Goal: Information Seeking & Learning: Learn about a topic

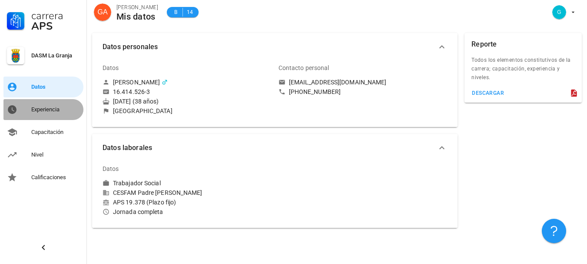
click at [53, 107] on div "Experiencia" at bounding box center [55, 109] width 49 height 7
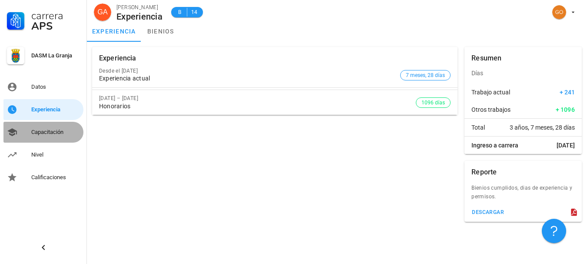
click at [56, 126] on div "Capacitación" at bounding box center [55, 132] width 49 height 14
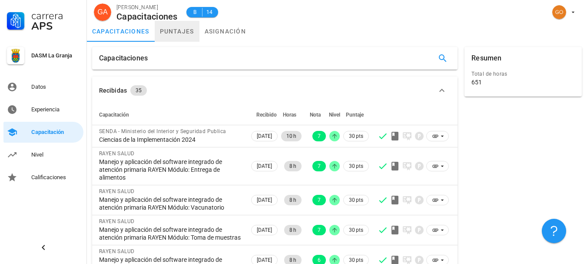
click at [182, 24] on link "puntajes" at bounding box center [177, 31] width 45 height 21
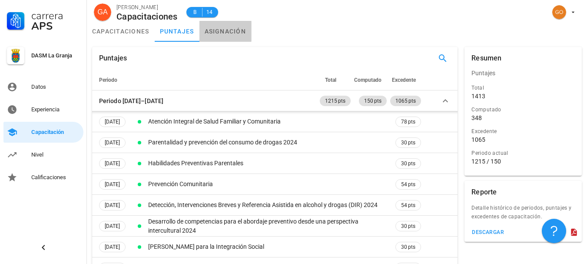
click at [223, 37] on link "asignación" at bounding box center [225, 31] width 52 height 21
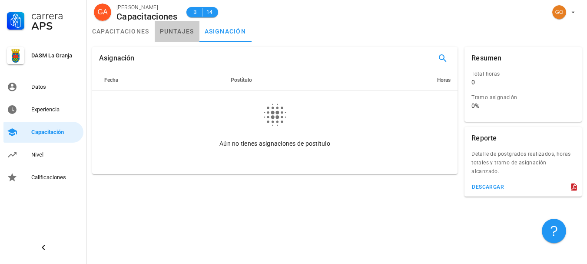
click at [184, 38] on link "puntajes" at bounding box center [177, 31] width 45 height 21
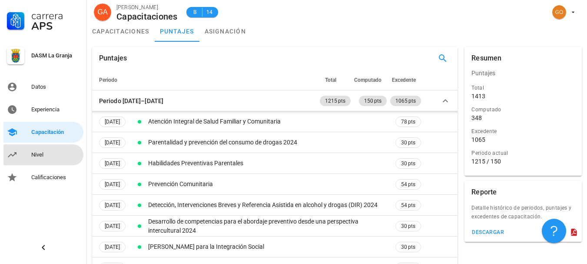
click at [42, 154] on div "Nivel" at bounding box center [55, 154] width 49 height 7
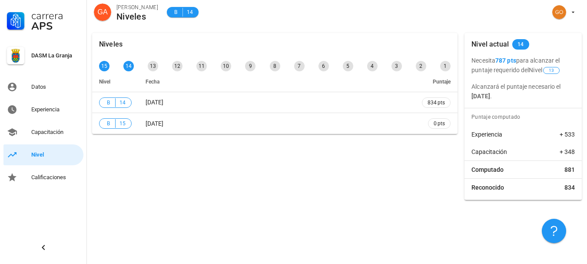
click at [490, 94] on b "[DATE]" at bounding box center [480, 96] width 19 height 7
click at [551, 99] on p "Alcanzará el puntaje necesario el [DATE] ." at bounding box center [522, 91] width 103 height 19
click at [418, 165] on div "Niveles 15 14 13 12 11 10 9 8 7 6 5 4 3 2 1 Nivel Fecha Puntaje B 14 [DATE] 834…" at bounding box center [275, 117] width 372 height 174
click at [415, 162] on div "Niveles 15 14 13 12 11 10 9 8 7 6 5 4 3 2 1 Nivel Fecha Puntaje B 14 [DATE] 834…" at bounding box center [275, 117] width 372 height 174
click at [53, 179] on div "Calificaciones" at bounding box center [55, 177] width 49 height 7
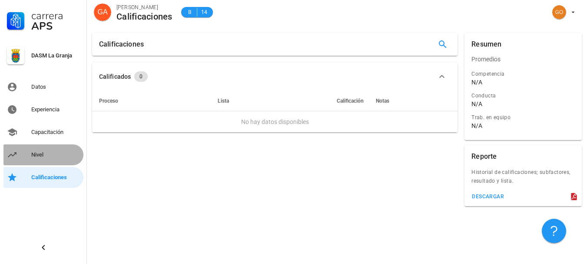
click at [54, 158] on div "Nivel" at bounding box center [55, 154] width 49 height 7
